Goal: Task Accomplishment & Management: Manage account settings

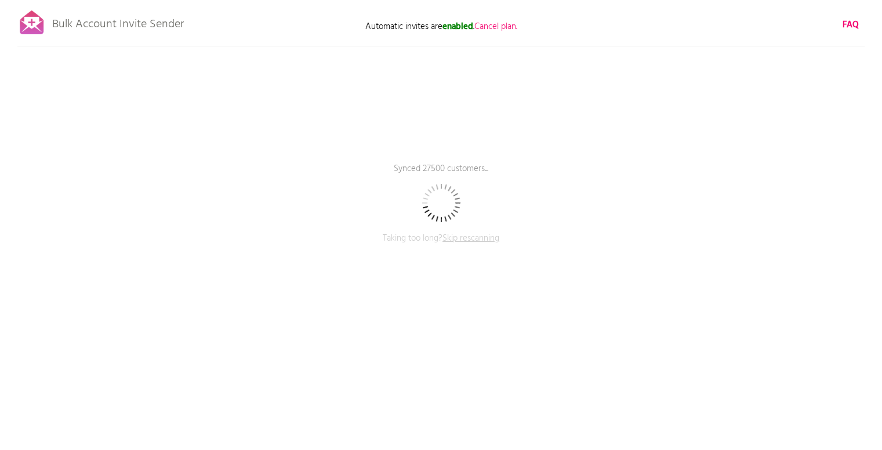
click at [465, 240] on span "Skip rescanning" at bounding box center [471, 238] width 57 height 14
click at [450, 237] on span "Skip rescanning" at bounding box center [471, 238] width 57 height 14
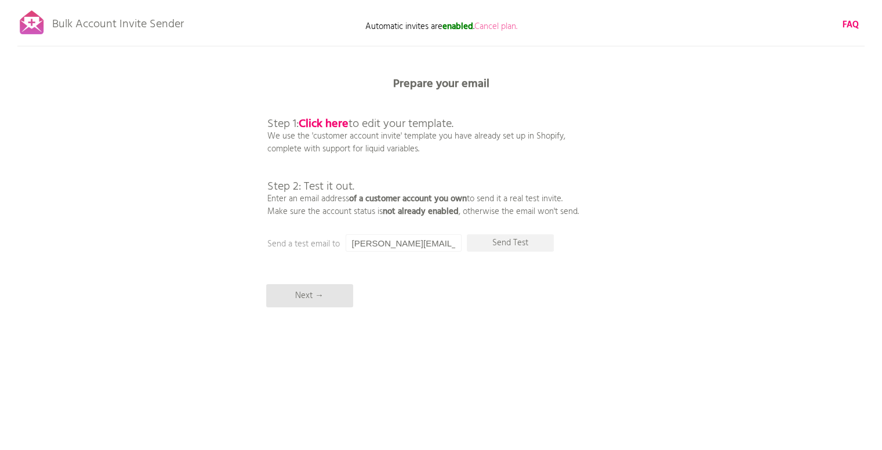
click at [485, 26] on span "Cancel plan." at bounding box center [496, 27] width 43 height 14
click at [502, 26] on span "Click again to confirm!" at bounding box center [496, 27] width 80 height 14
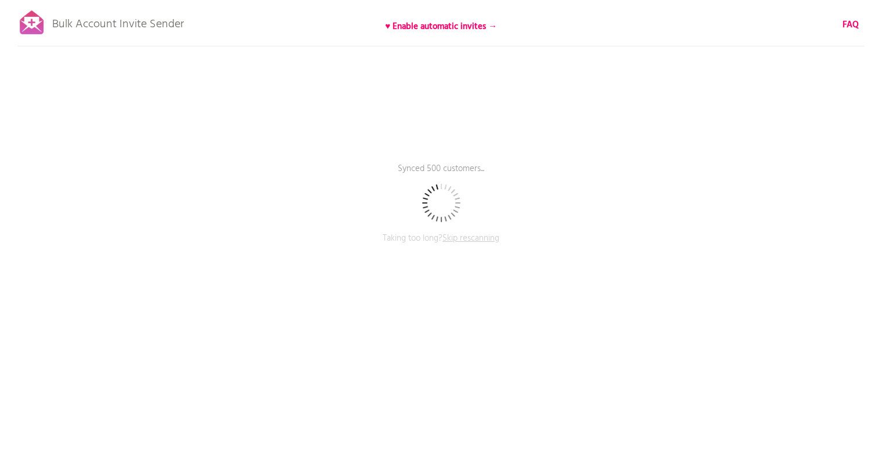
click at [477, 236] on span "Skip rescanning" at bounding box center [471, 238] width 57 height 14
click at [478, 237] on span "Skip rescanning" at bounding box center [471, 238] width 57 height 14
